Goal: Information Seeking & Learning: Learn about a topic

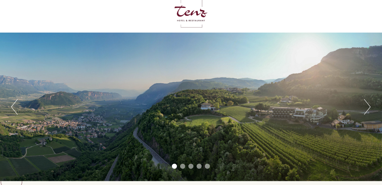
scroll to position [15, 0]
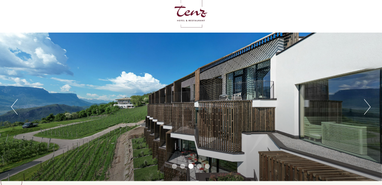
click at [367, 114] on button "Next" at bounding box center [367, 107] width 7 height 16
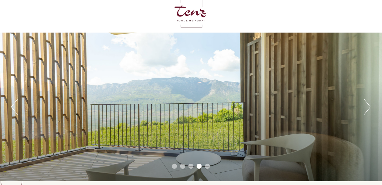
click at [358, 125] on div "Previous Next 1 2 3 4 5" at bounding box center [191, 107] width 382 height 149
click at [367, 112] on button "Next" at bounding box center [367, 107] width 7 height 16
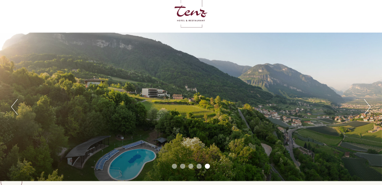
click at [368, 114] on button "Next" at bounding box center [367, 107] width 7 height 16
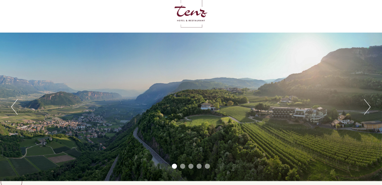
click at [369, 112] on button "Next" at bounding box center [367, 107] width 7 height 16
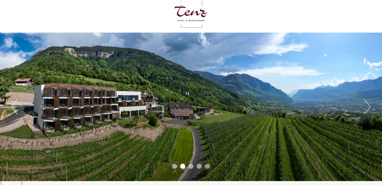
click at [366, 114] on button "Next" at bounding box center [367, 107] width 7 height 16
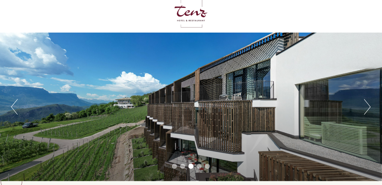
click at [369, 114] on button "Next" at bounding box center [367, 107] width 7 height 16
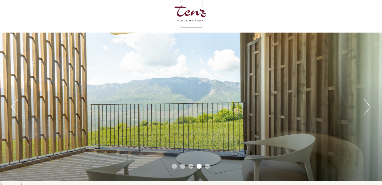
click at [367, 120] on div "Previous Next 1 2 3 4 5" at bounding box center [191, 107] width 382 height 149
click at [365, 111] on button "Next" at bounding box center [367, 107] width 7 height 16
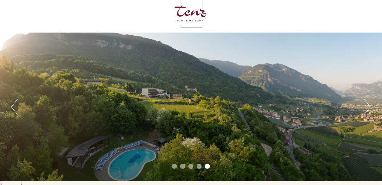
click at [365, 114] on button "Next" at bounding box center [367, 107] width 7 height 16
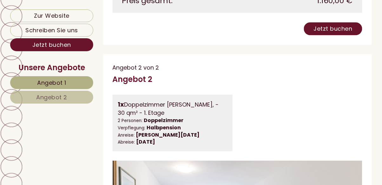
scroll to position [819, 0]
click at [72, 100] on link "Angebot 2" at bounding box center [51, 97] width 83 height 13
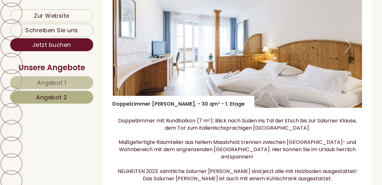
scroll to position [470, 0]
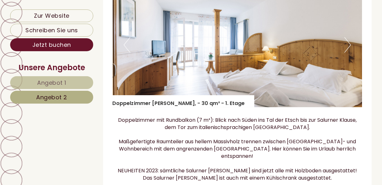
click at [348, 53] on button "Next" at bounding box center [347, 45] width 7 height 16
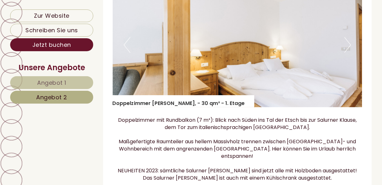
click at [349, 53] on button "Next" at bounding box center [347, 45] width 7 height 16
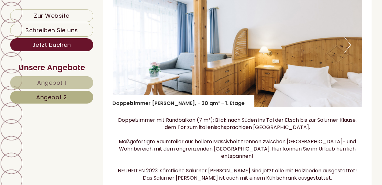
click at [350, 53] on button "Next" at bounding box center [347, 45] width 7 height 16
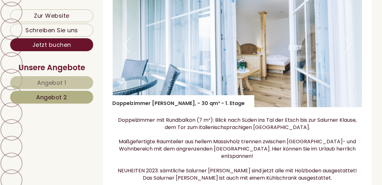
click at [348, 53] on button "Next" at bounding box center [347, 45] width 7 height 16
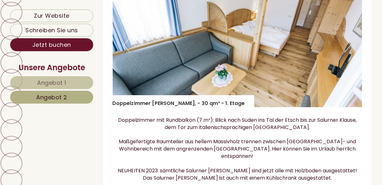
click at [351, 53] on img at bounding box center [238, 45] width 250 height 125
click at [350, 62] on img at bounding box center [238, 45] width 250 height 125
click at [351, 53] on button "Next" at bounding box center [347, 45] width 7 height 16
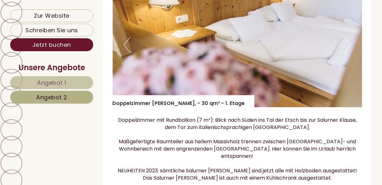
click at [350, 53] on button "Next" at bounding box center [347, 45] width 7 height 16
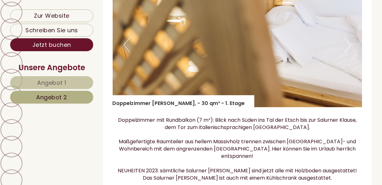
click at [352, 58] on img at bounding box center [238, 45] width 250 height 125
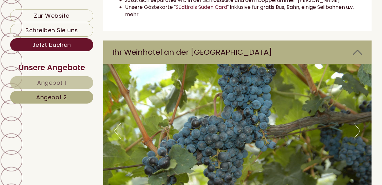
scroll to position [977, 0]
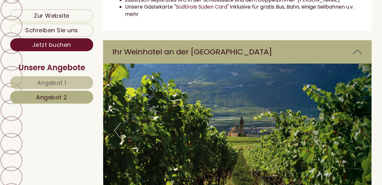
click at [361, 133] on img at bounding box center [237, 131] width 269 height 134
click at [356, 136] on button "Next" at bounding box center [357, 131] width 7 height 16
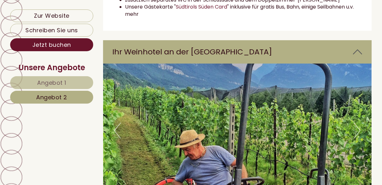
click at [359, 138] on button "Next" at bounding box center [357, 131] width 7 height 16
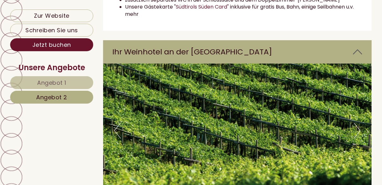
click at [360, 141] on img at bounding box center [237, 131] width 269 height 134
click at [360, 135] on button "Next" at bounding box center [357, 131] width 7 height 16
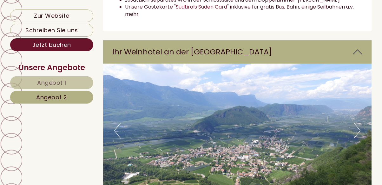
click at [358, 140] on img at bounding box center [237, 131] width 269 height 134
click at [360, 136] on button "Next" at bounding box center [357, 131] width 7 height 16
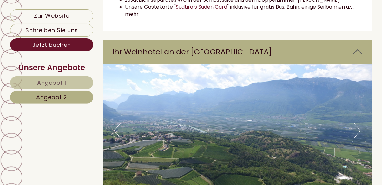
click at [358, 140] on img at bounding box center [237, 131] width 269 height 134
click at [357, 139] on img at bounding box center [237, 131] width 269 height 134
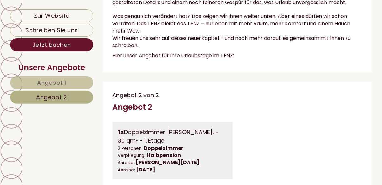
scroll to position [266, 0]
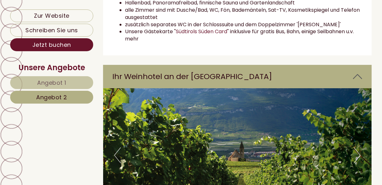
click at [55, 84] on span "Angebot 1" at bounding box center [51, 83] width 29 height 8
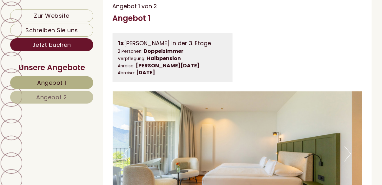
click at [335, 175] on img at bounding box center [238, 154] width 250 height 125
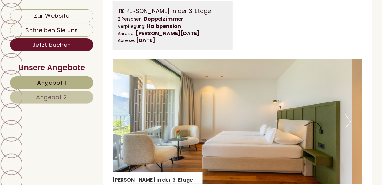
click at [59, 98] on span "Angebot 2" at bounding box center [51, 98] width 31 height 8
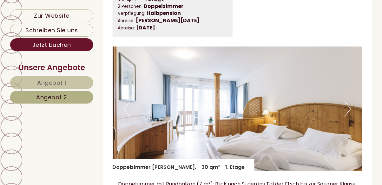
scroll to position [405, 0]
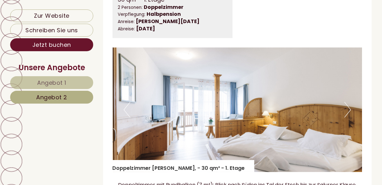
click at [73, 98] on link "Angebot 2" at bounding box center [51, 97] width 83 height 13
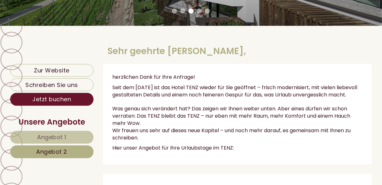
click at [67, 136] on link "Angebot 1" at bounding box center [51, 137] width 83 height 13
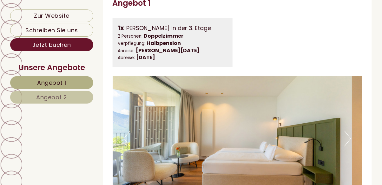
scroll to position [368, 0]
click at [347, 147] on button "Next" at bounding box center [347, 139] width 7 height 16
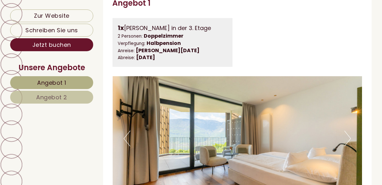
click at [349, 147] on button "Next" at bounding box center [347, 139] width 7 height 16
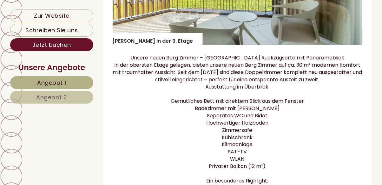
scroll to position [524, 0]
click at [67, 101] on span "Angebot 2" at bounding box center [51, 98] width 31 height 8
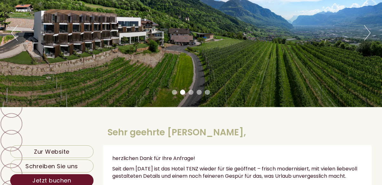
scroll to position [89, 0]
click at [50, 152] on link "Zur Website" at bounding box center [51, 152] width 83 height 13
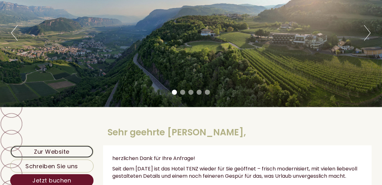
scroll to position [120, 0]
